Goal: Navigation & Orientation: Go to known website

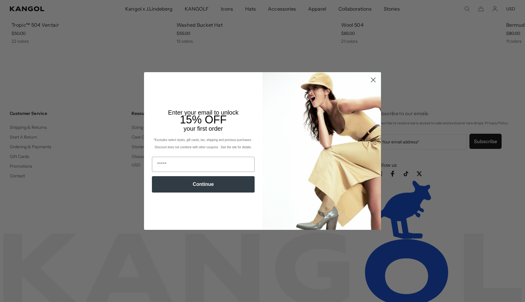
scroll to position [0, 125]
